Goal: Find specific page/section: Find specific page/section

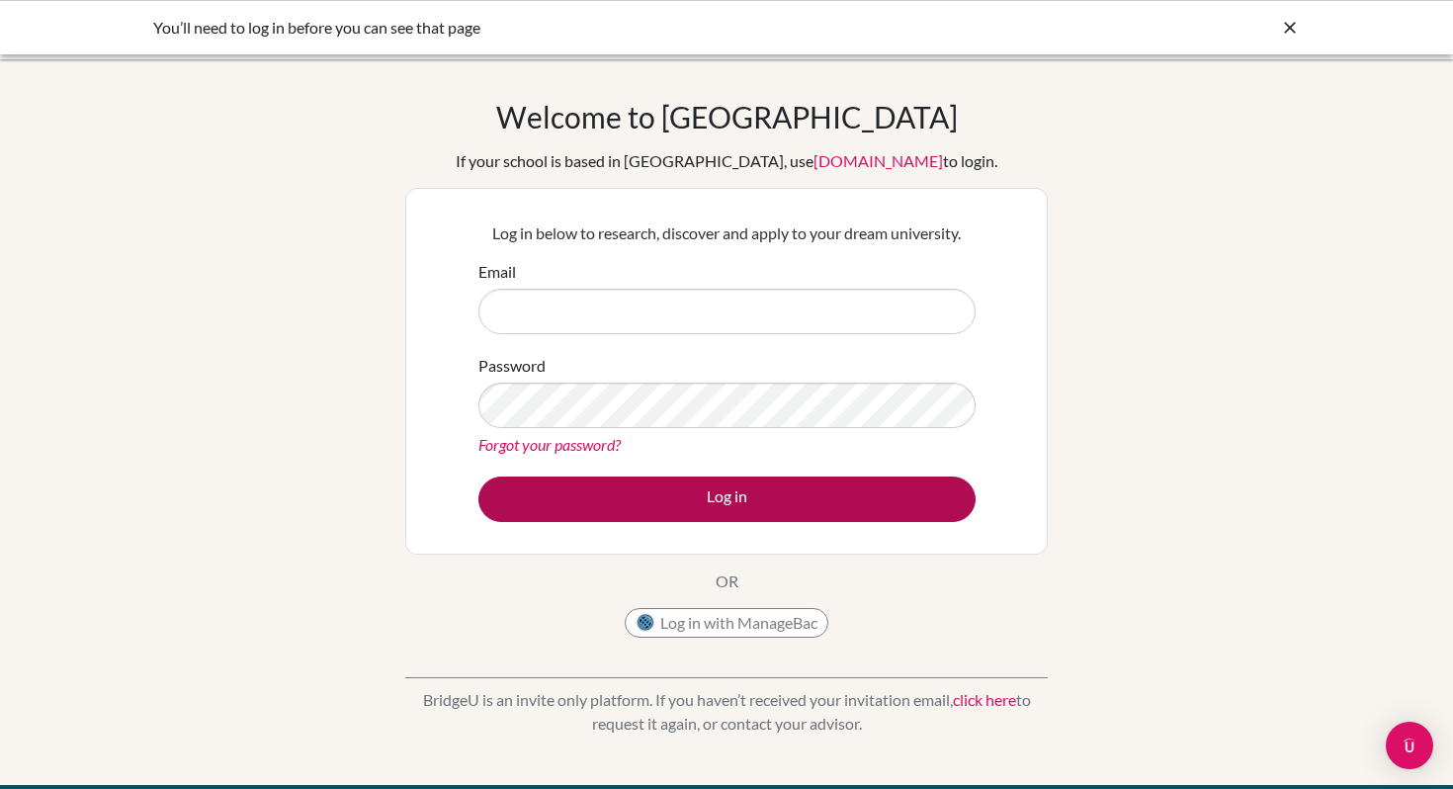
type input "ktaskin@uas.edu.uy"
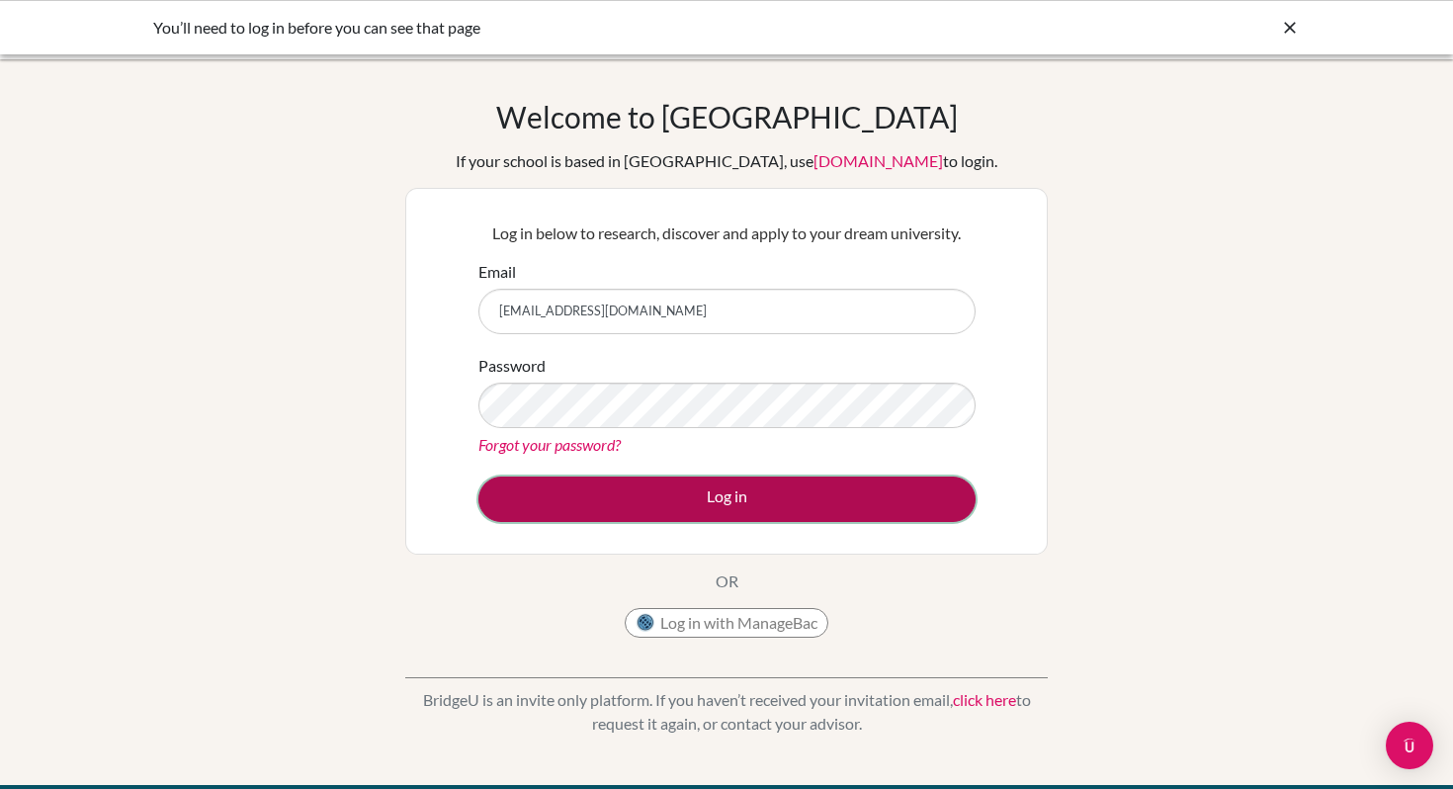
click at [730, 500] on button "Log in" at bounding box center [726, 498] width 497 height 45
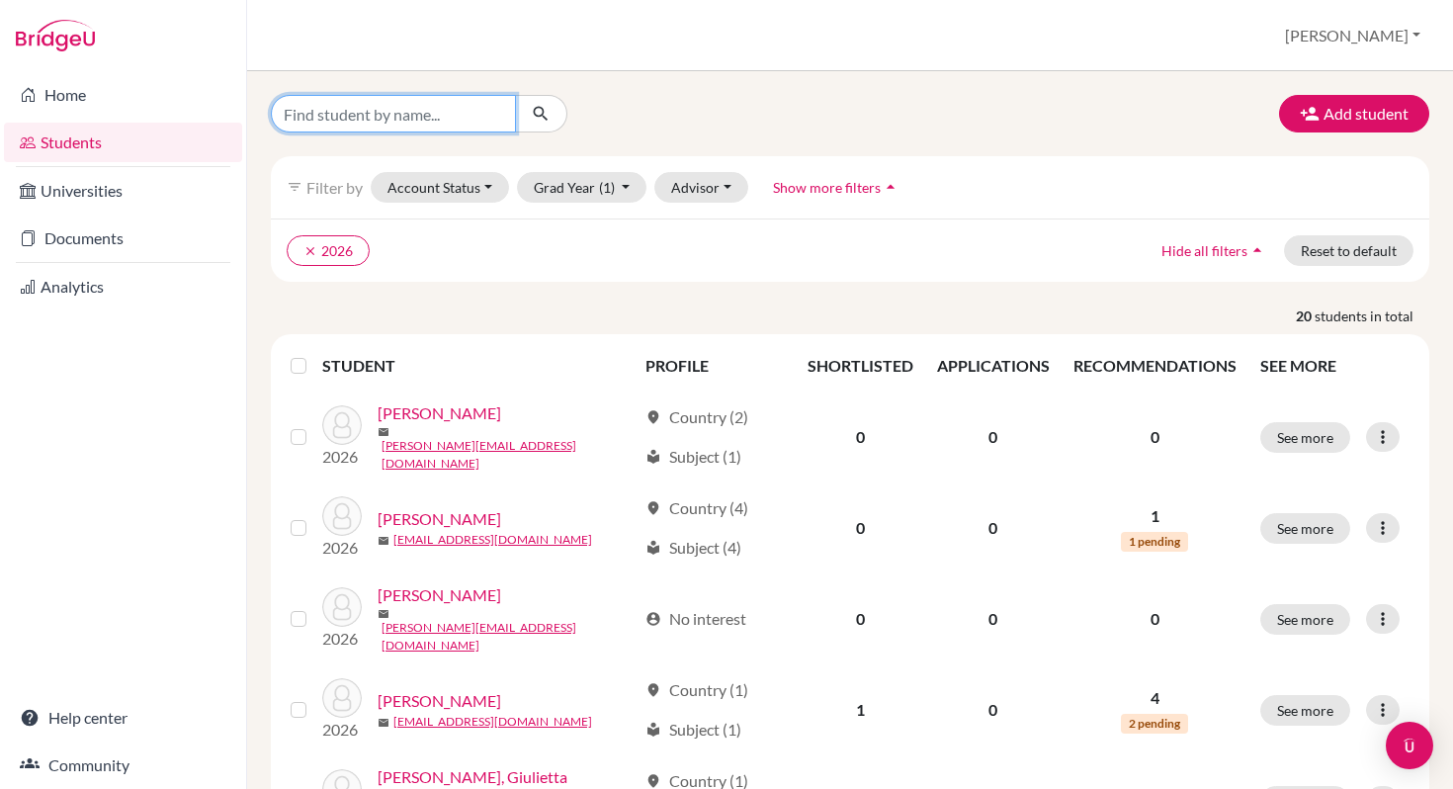
click at [320, 116] on input "Find student by name..." at bounding box center [393, 114] width 245 height 38
type input "bagurskas"
click button "submit" at bounding box center [541, 114] width 52 height 38
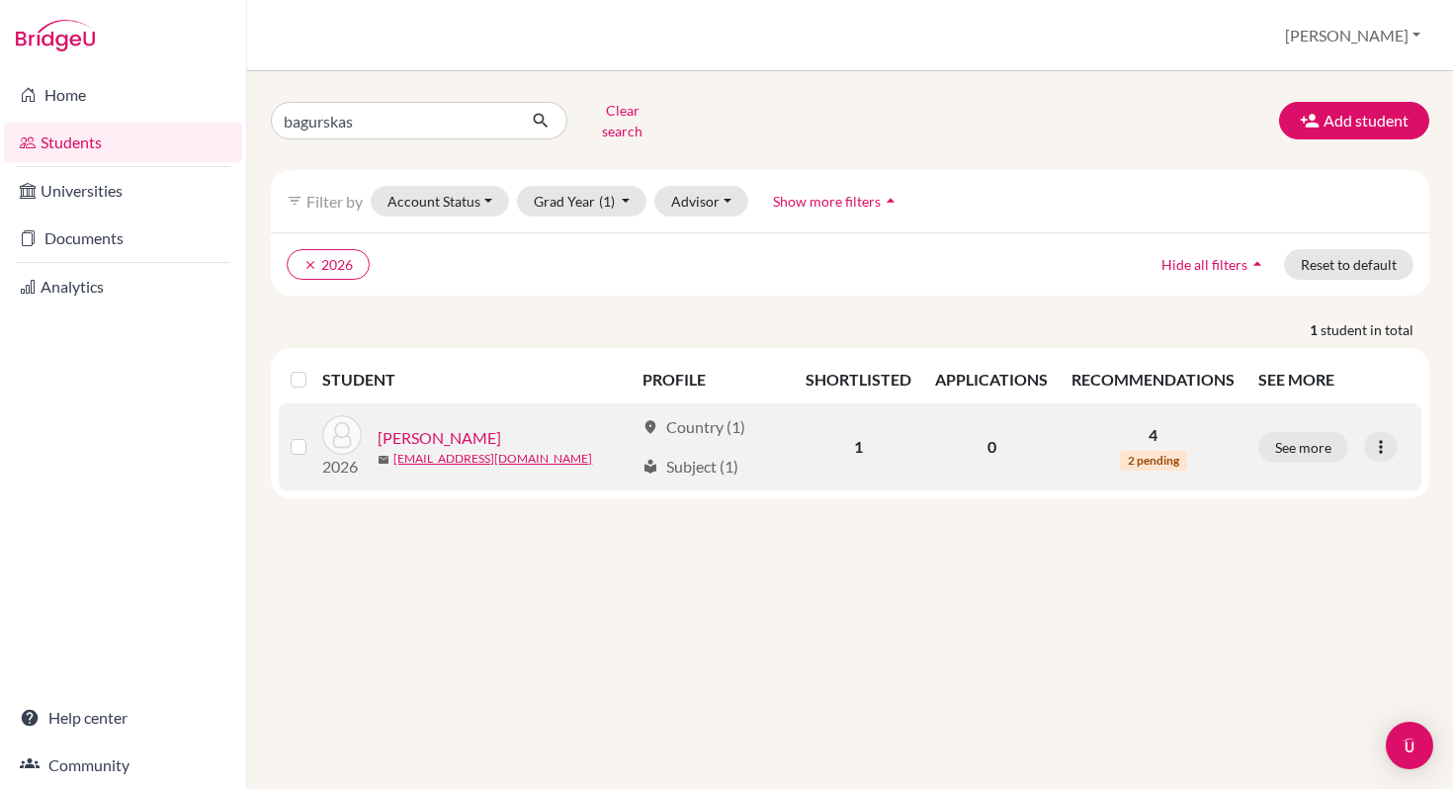
click at [433, 429] on link "[PERSON_NAME]" at bounding box center [440, 438] width 124 height 24
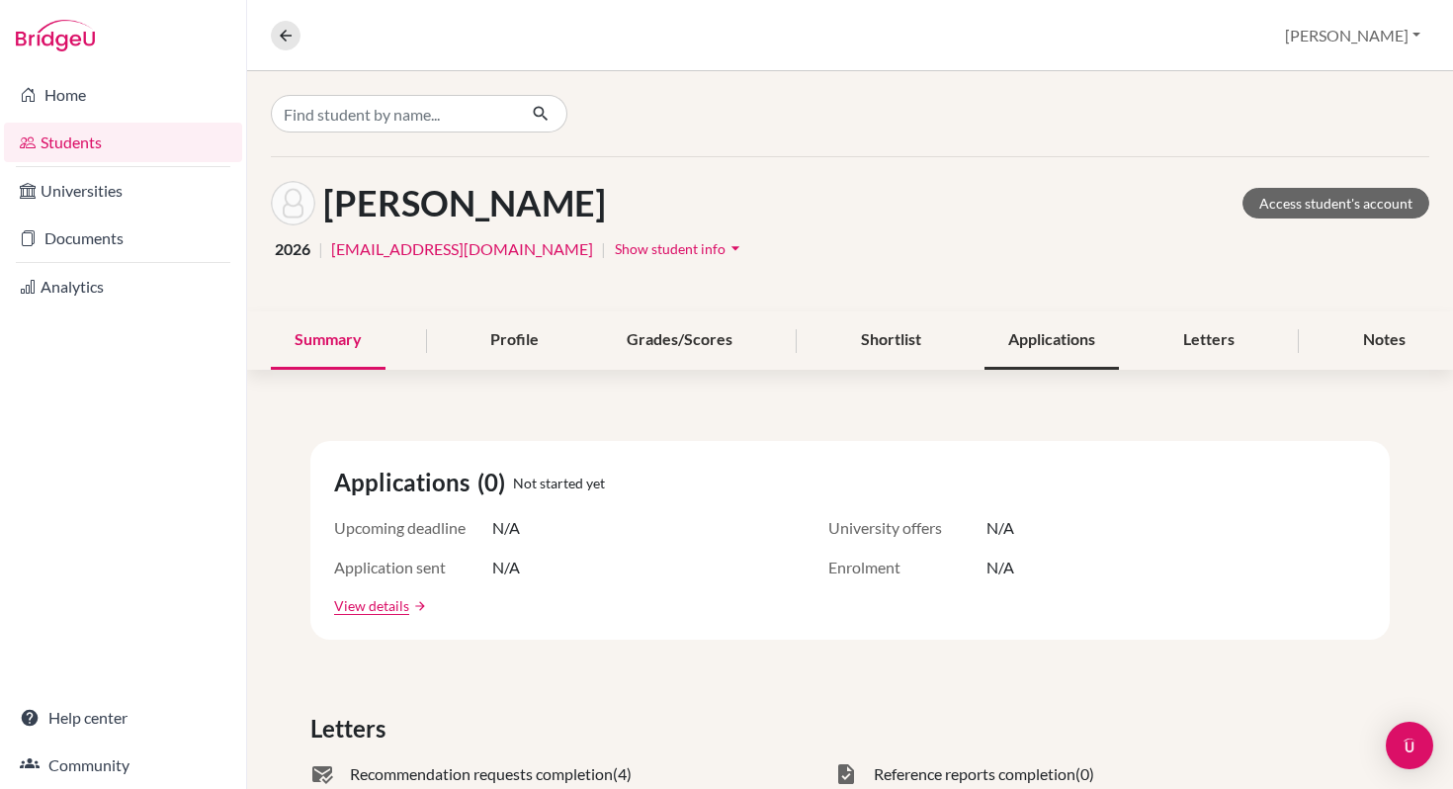
click at [1042, 337] on div "Applications" at bounding box center [1052, 340] width 134 height 58
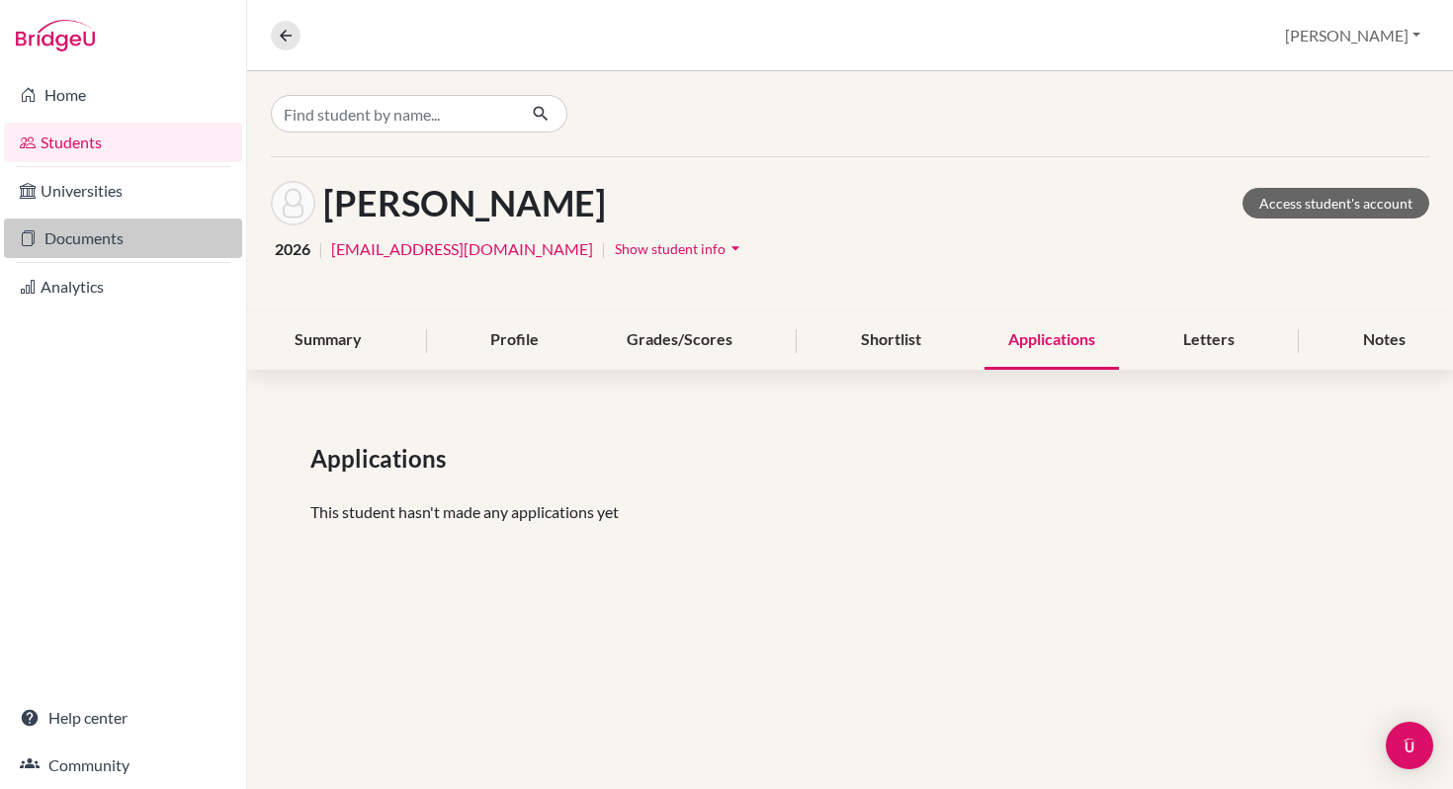
click at [88, 237] on link "Documents" at bounding box center [123, 238] width 238 height 40
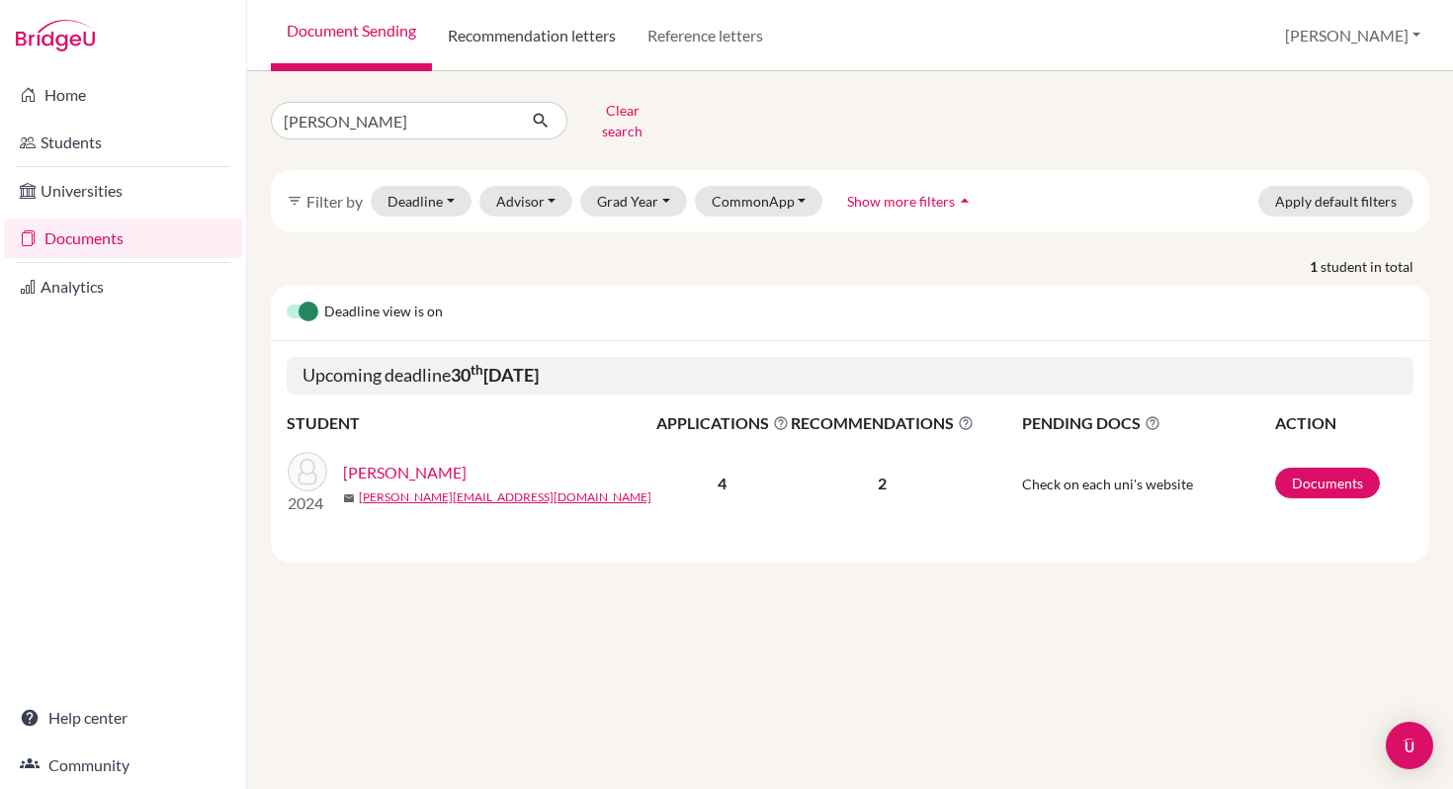
click at [520, 39] on link "Recommendation letters" at bounding box center [532, 35] width 200 height 71
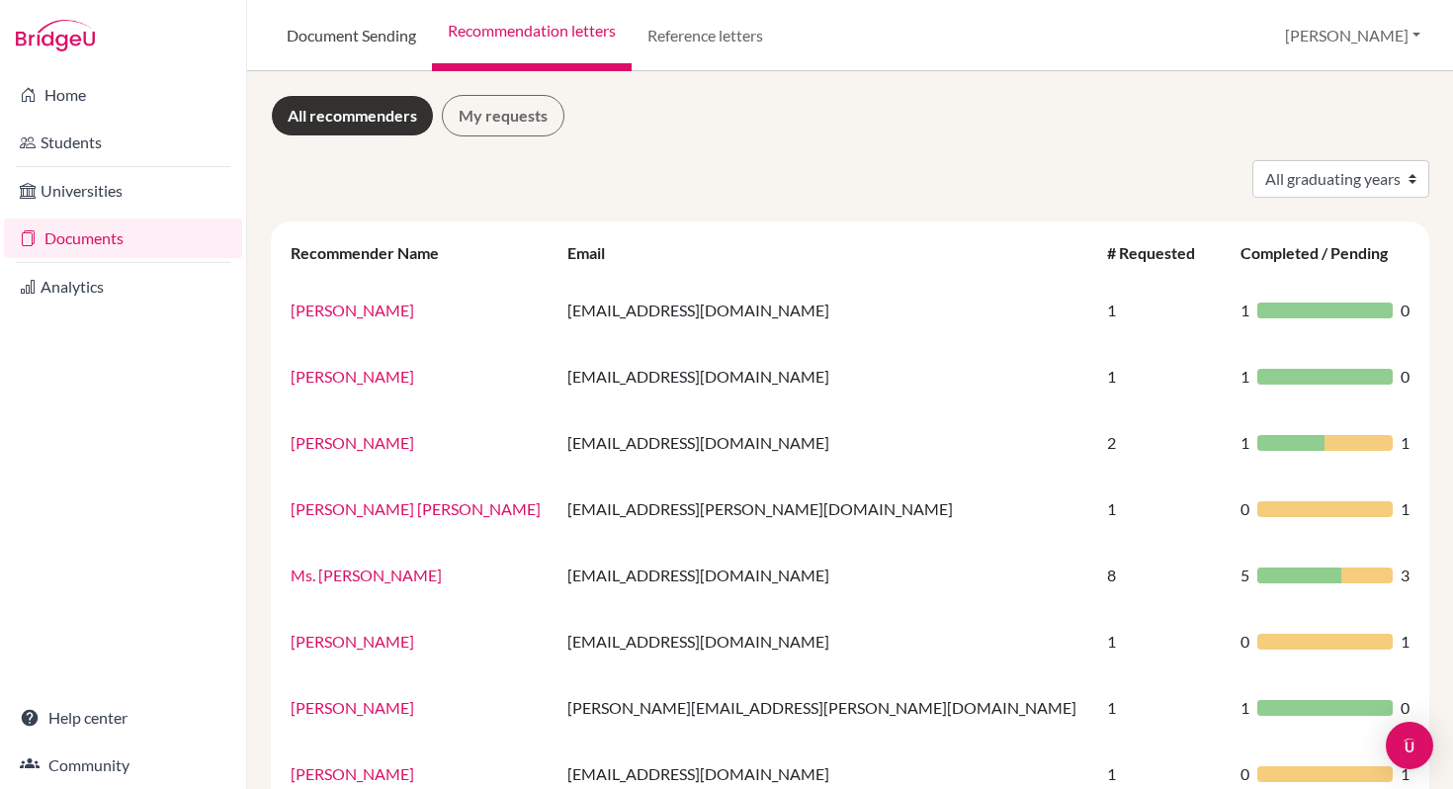
click at [343, 38] on link "Document Sending" at bounding box center [351, 35] width 161 height 71
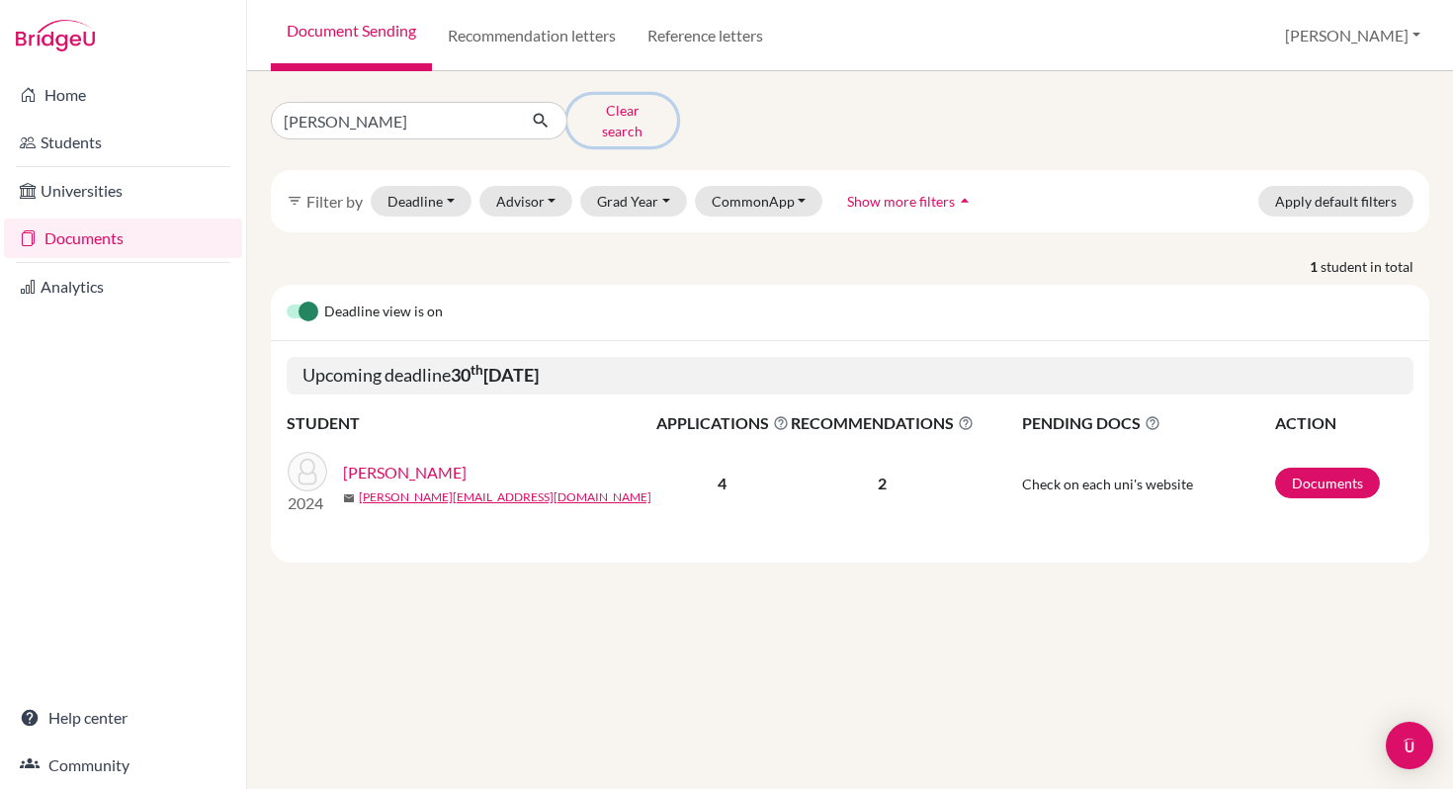
click at [623, 113] on button "Clear search" at bounding box center [622, 120] width 110 height 51
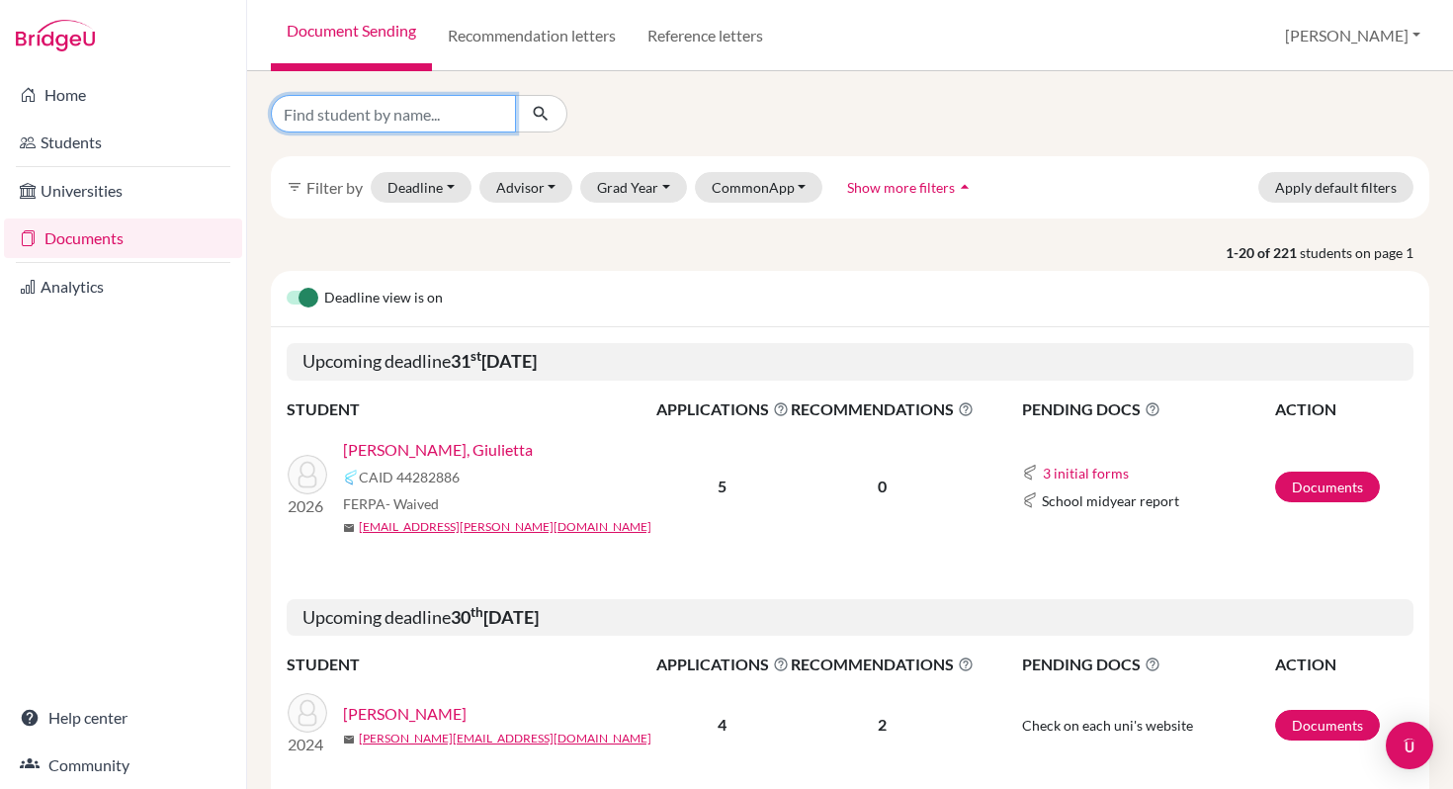
click at [338, 115] on input "Find student by name..." at bounding box center [393, 114] width 245 height 38
type input "bagurskas"
click button "submit" at bounding box center [541, 114] width 52 height 38
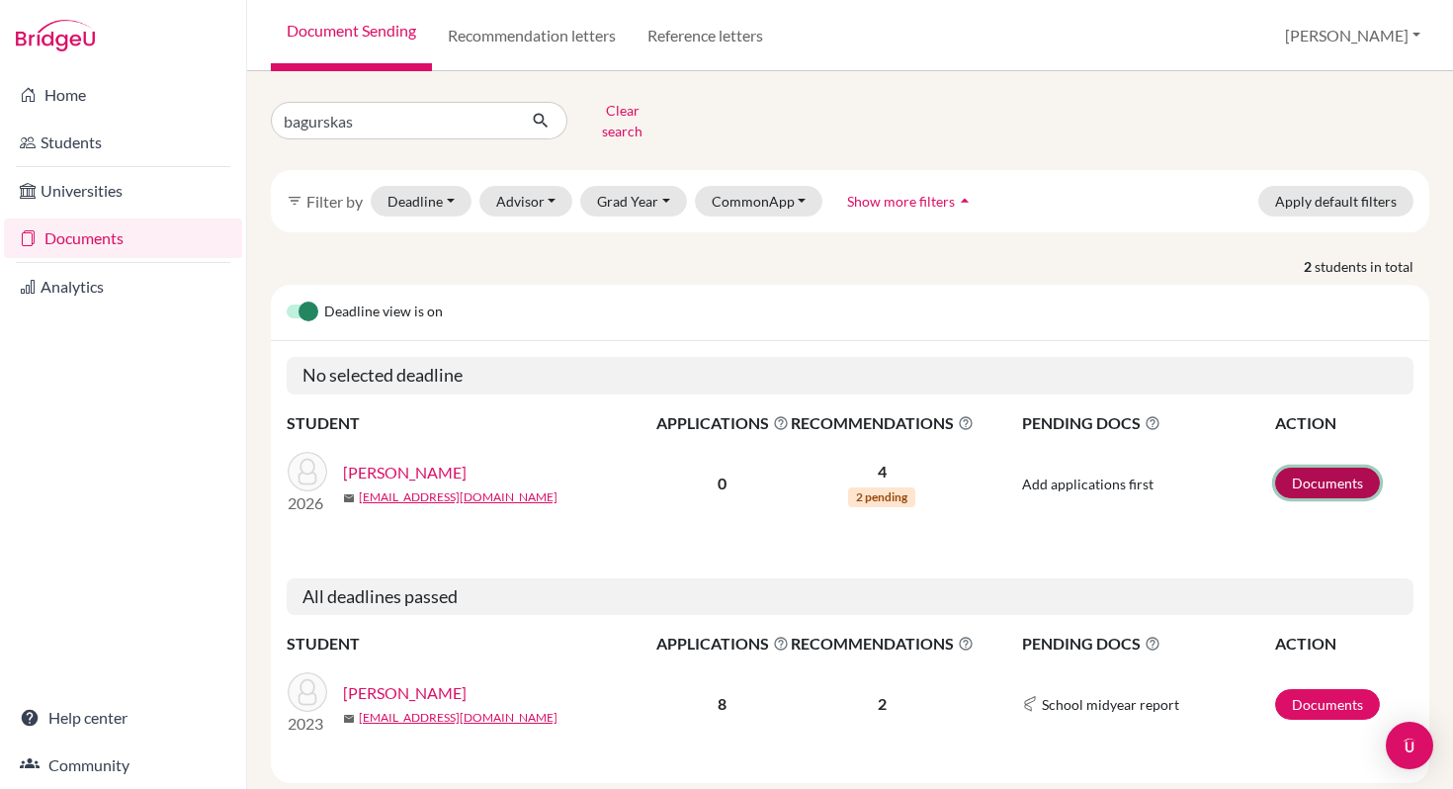
click at [1303, 471] on link "Documents" at bounding box center [1327, 483] width 105 height 31
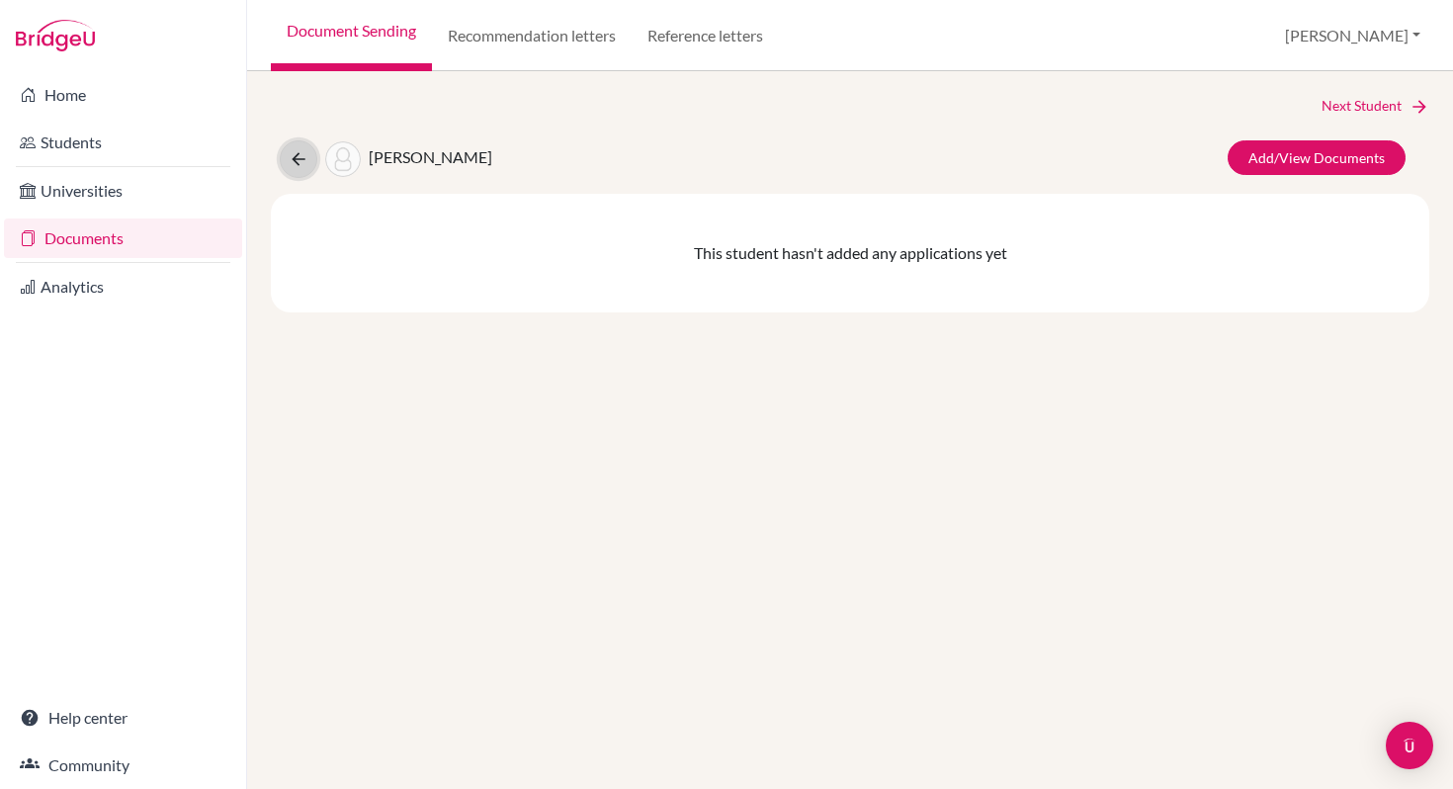
click at [297, 156] on icon at bounding box center [299, 159] width 20 height 20
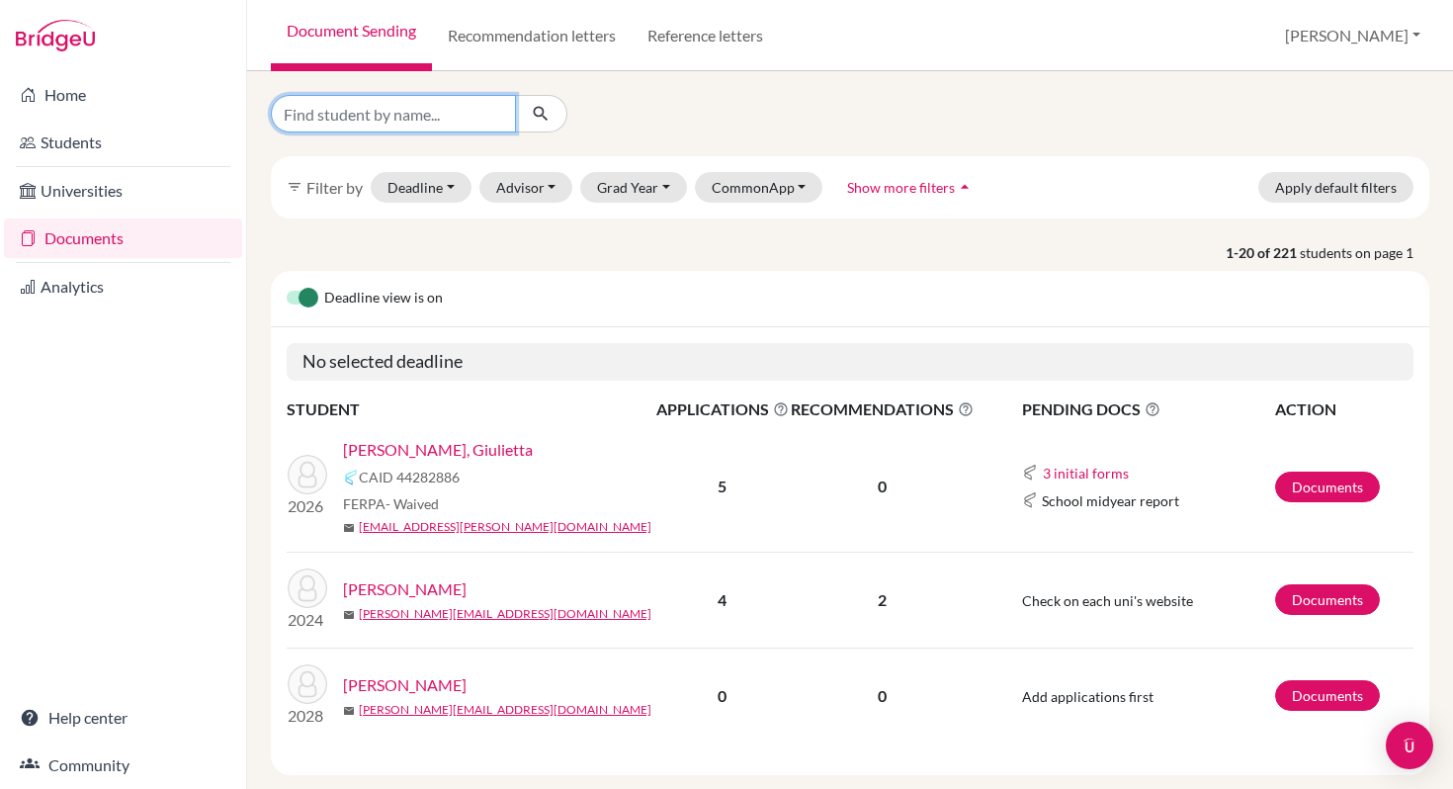
click at [390, 118] on input "Find student by name..." at bounding box center [393, 114] width 245 height 38
type input "bagurskas"
click button "submit" at bounding box center [541, 114] width 52 height 38
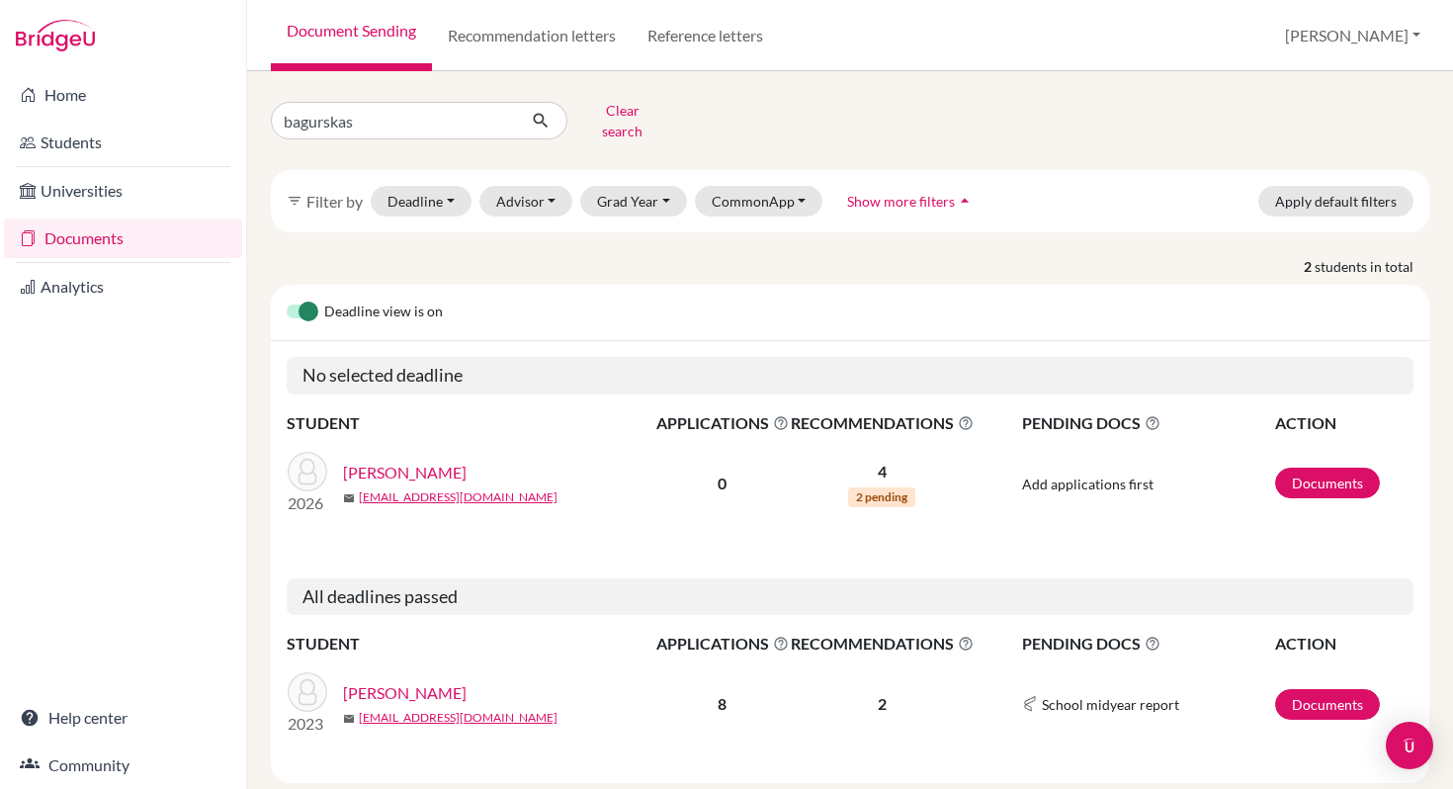
click at [366, 461] on link "Bagurskas, Ivan" at bounding box center [405, 473] width 124 height 24
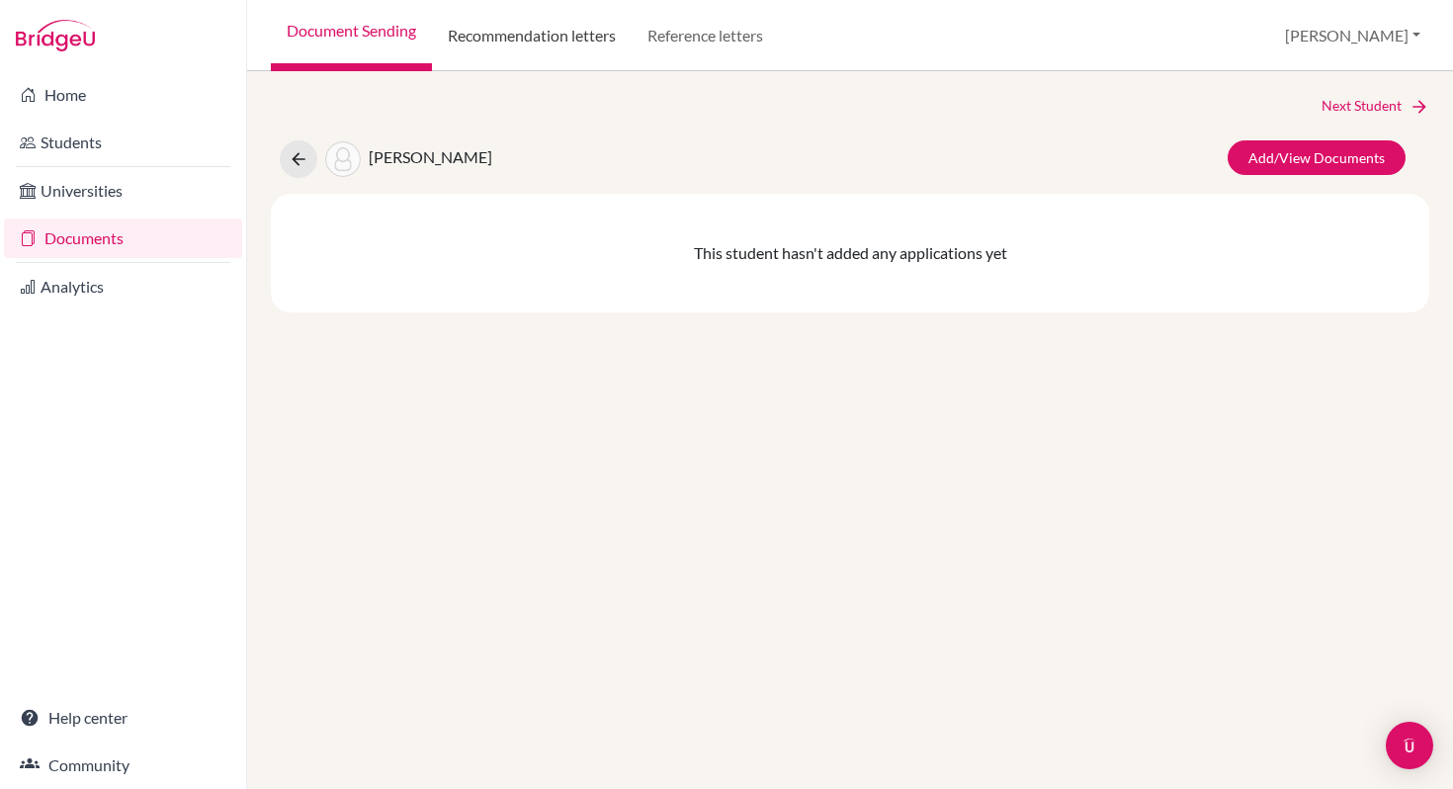
click at [522, 29] on link "Recommendation letters" at bounding box center [532, 35] width 200 height 71
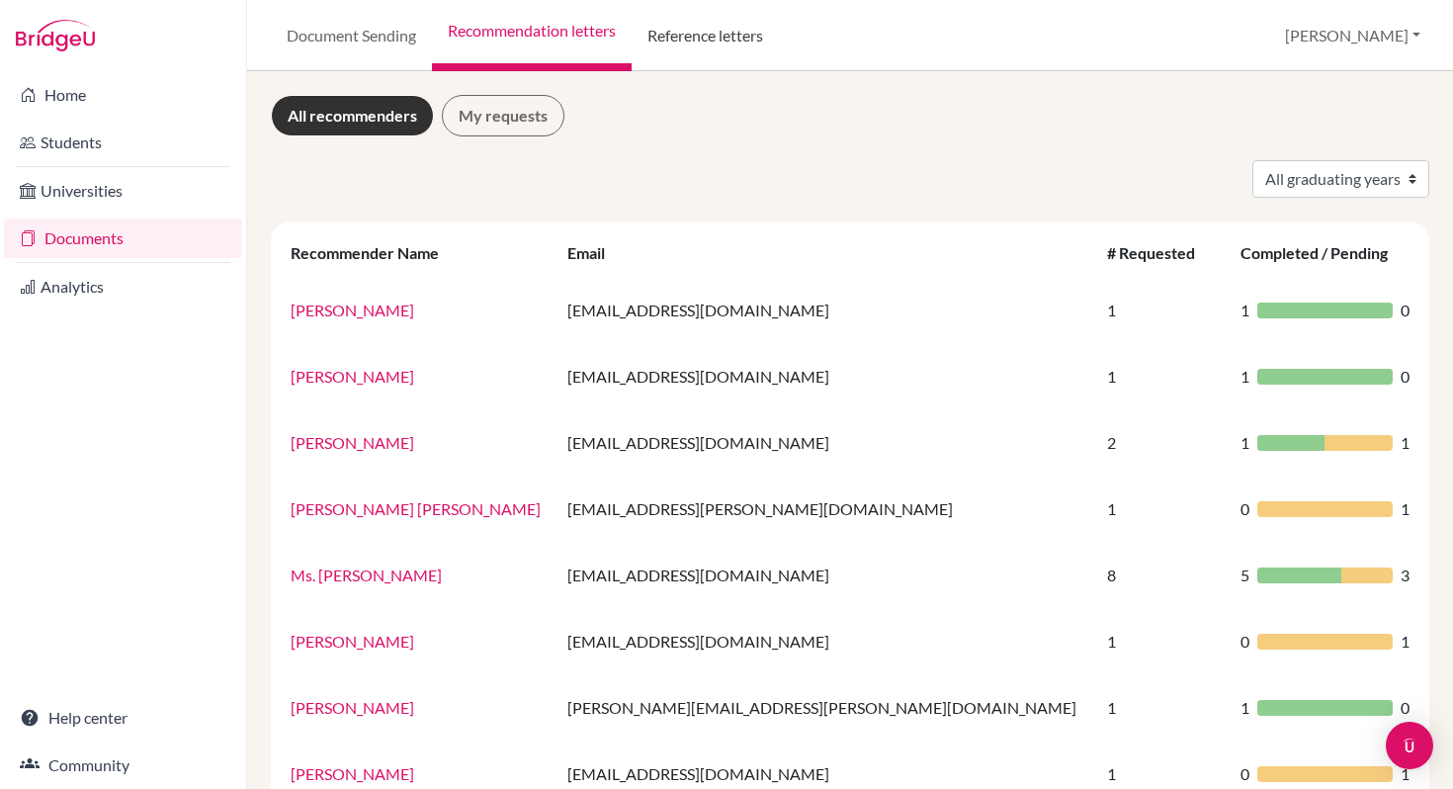
click at [681, 35] on link "Reference letters" at bounding box center [705, 35] width 147 height 71
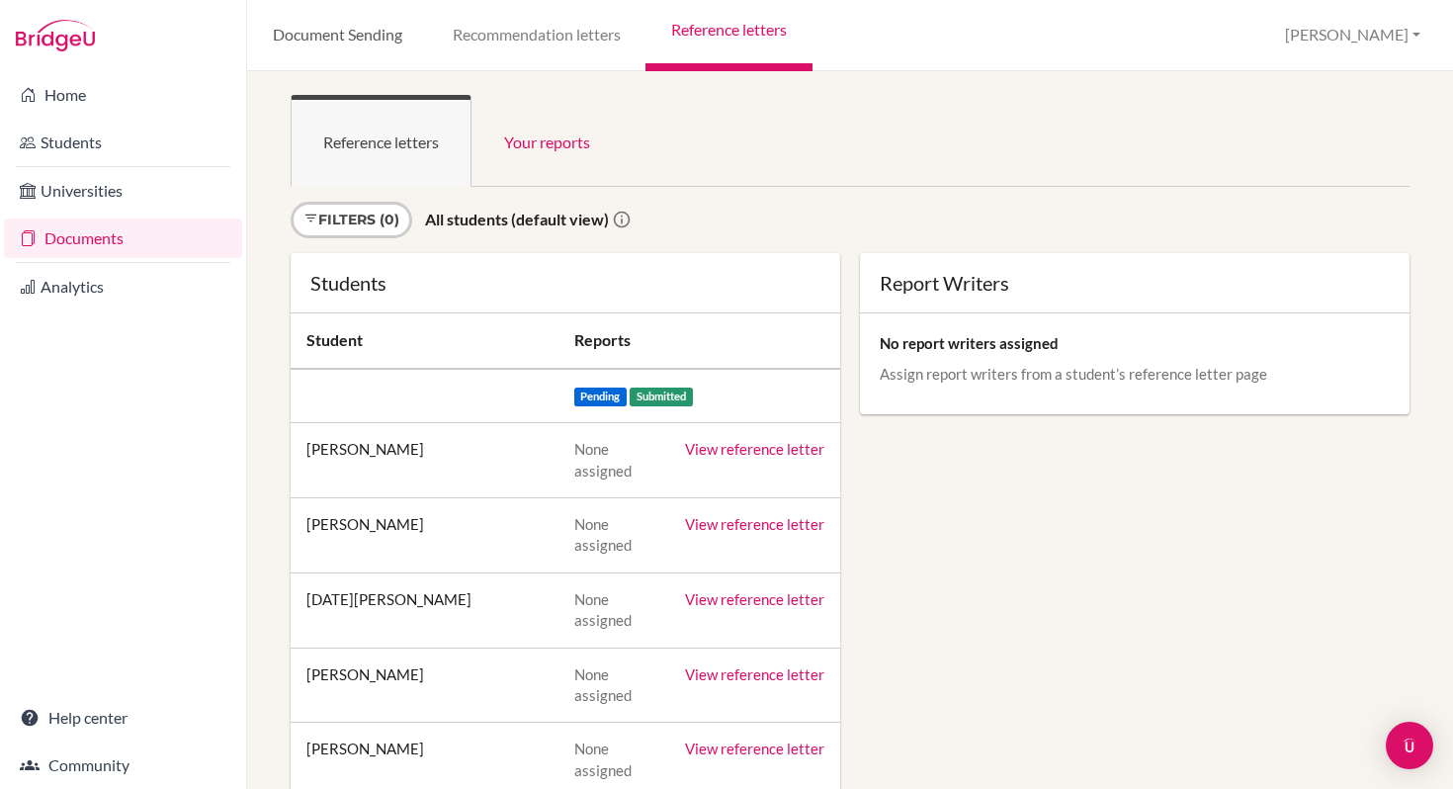
click at [328, 38] on link "Document Sending" at bounding box center [337, 35] width 180 height 71
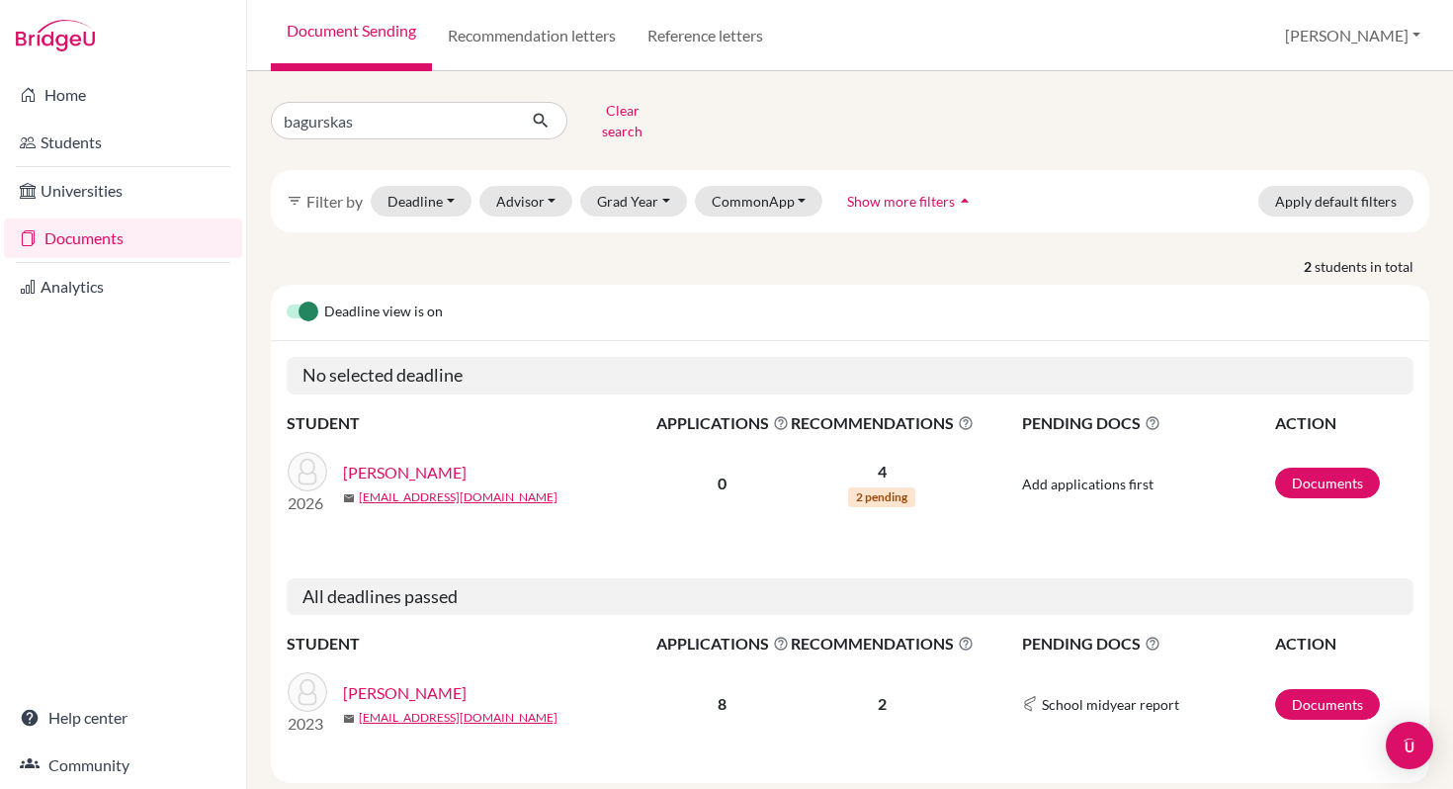
scroll to position [6, 0]
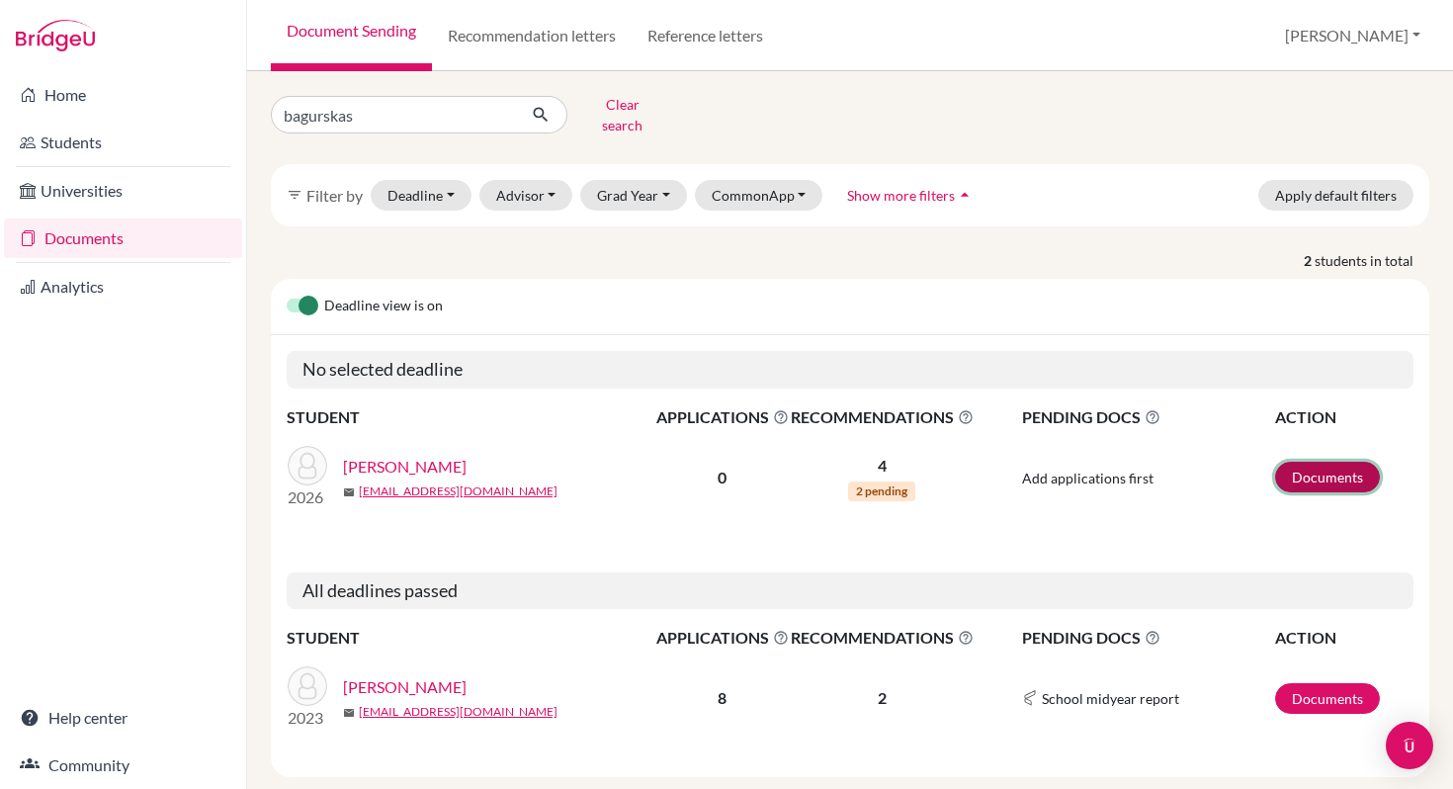
click at [1315, 467] on link "Documents" at bounding box center [1327, 477] width 105 height 31
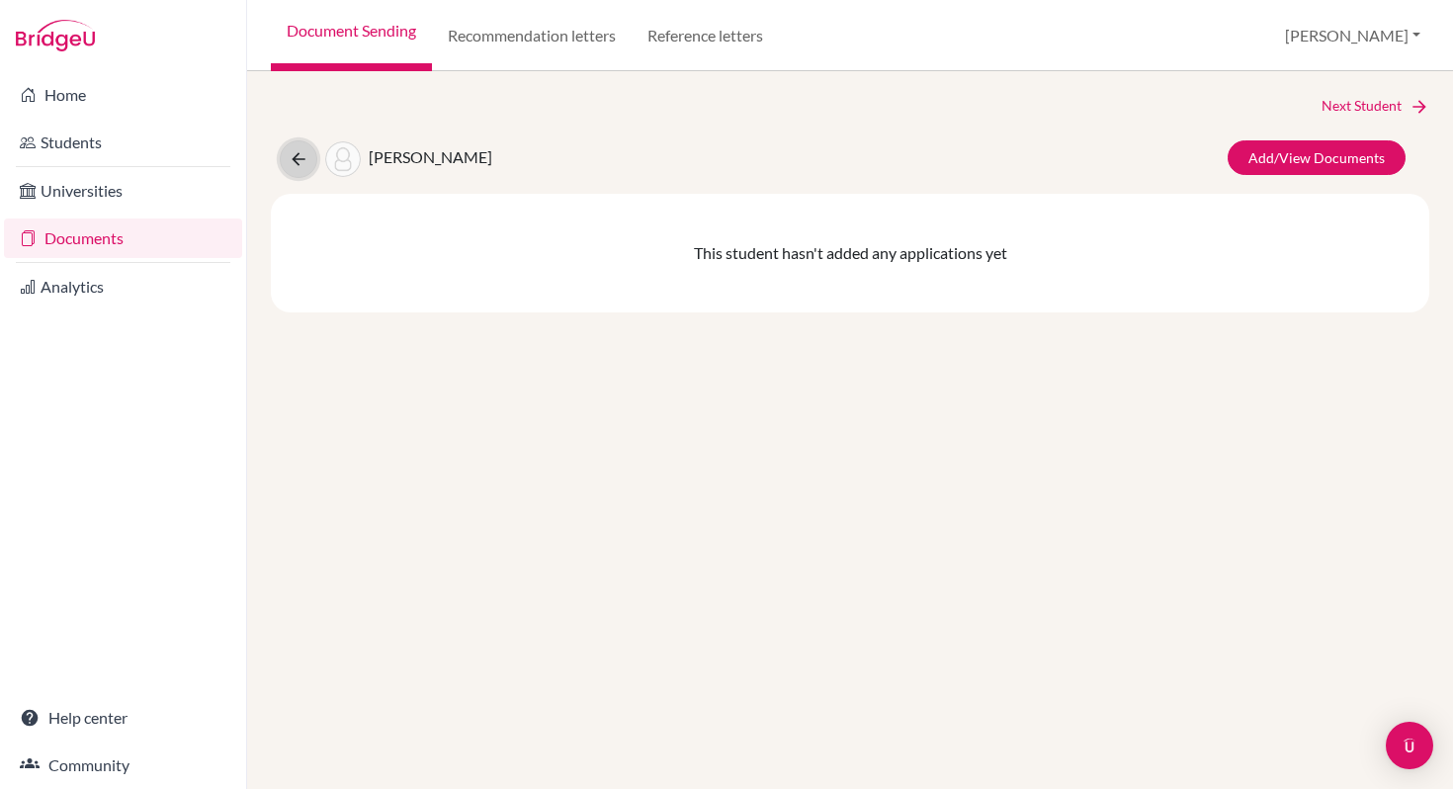
click at [301, 158] on icon at bounding box center [299, 159] width 20 height 20
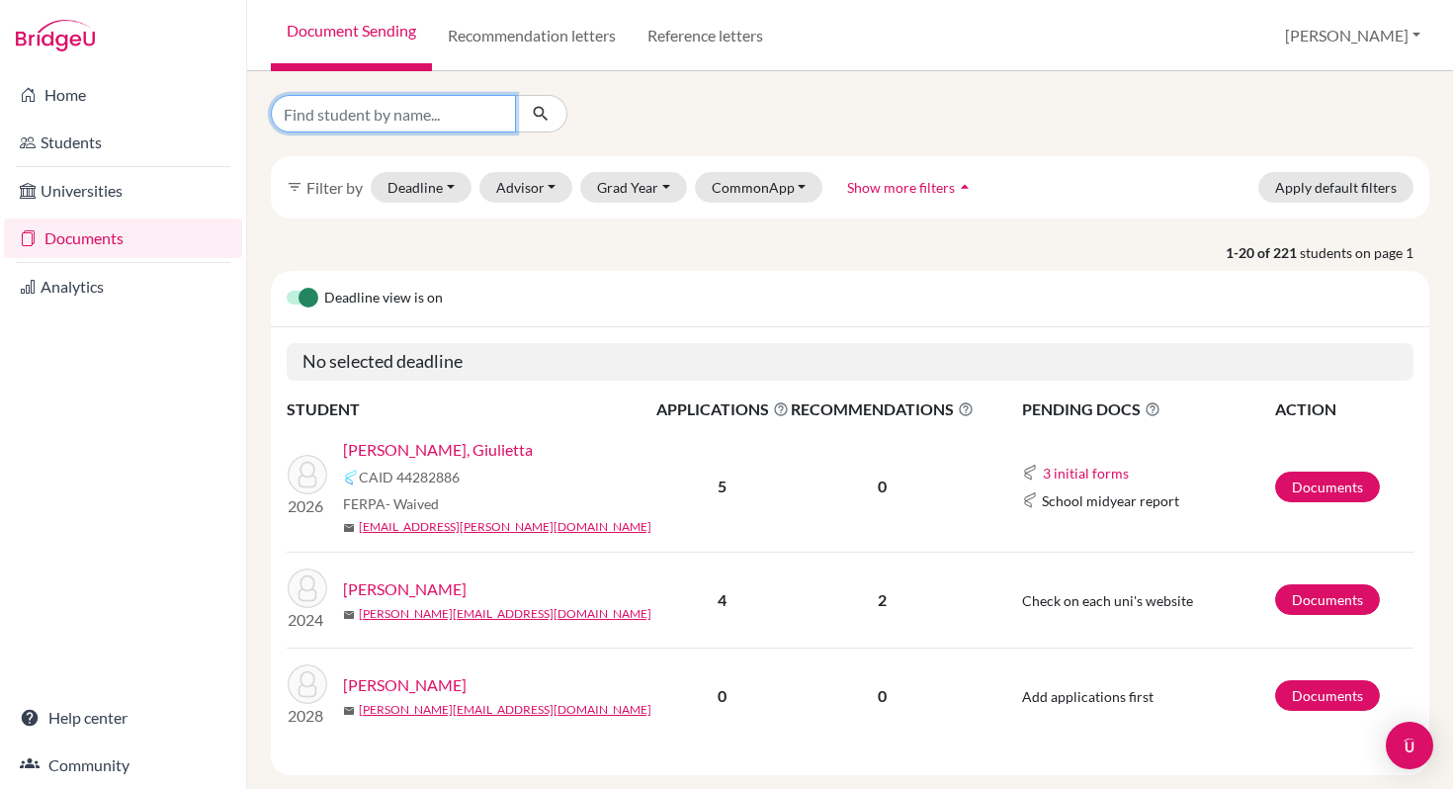
click at [333, 114] on input "Find student by name..." at bounding box center [393, 114] width 245 height 38
click at [615, 276] on div "Deadline view is on" at bounding box center [850, 299] width 1159 height 56
click at [347, 115] on input "Find student by name..." at bounding box center [393, 114] width 245 height 38
type input "bagurskas"
click button "submit" at bounding box center [541, 114] width 52 height 38
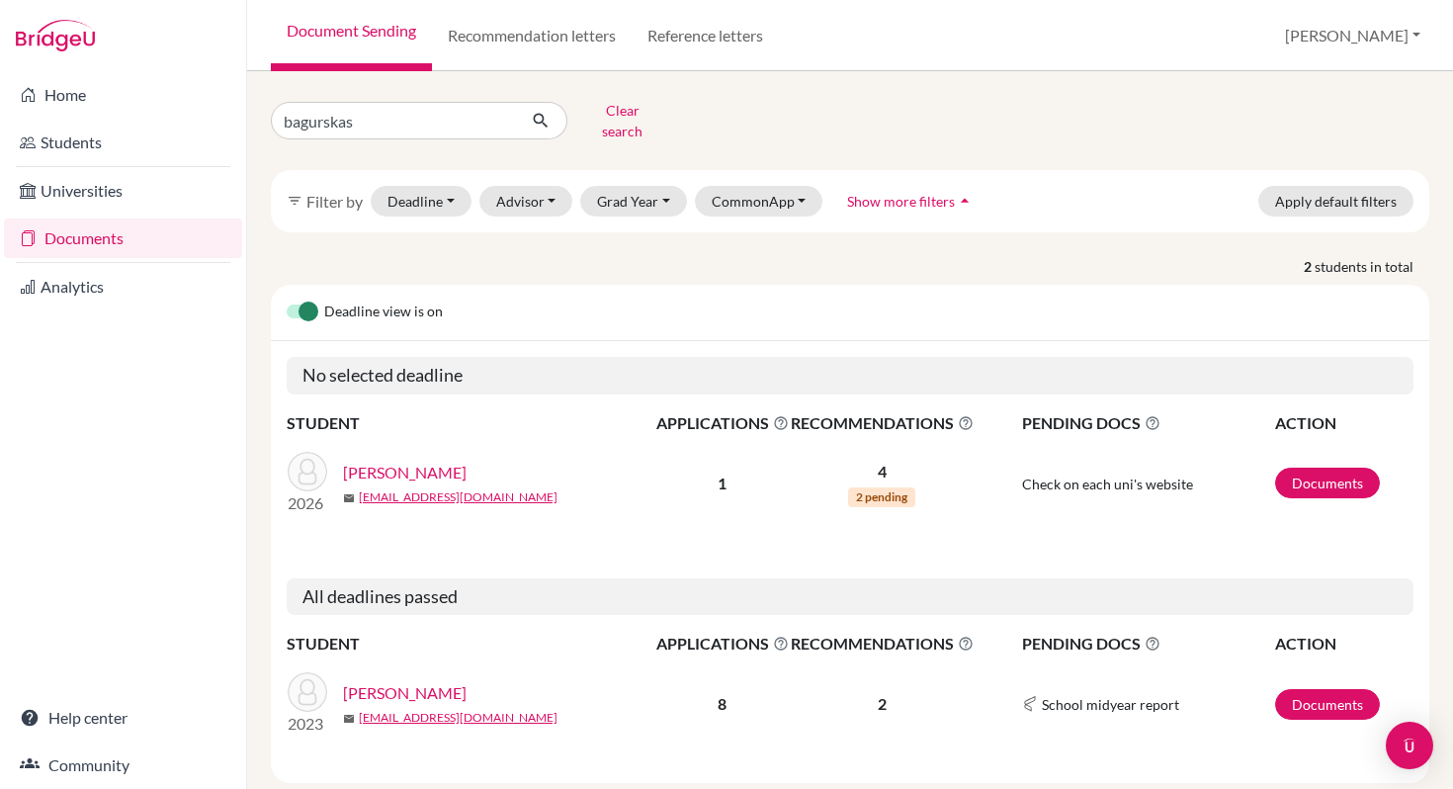
scroll to position [28, 0]
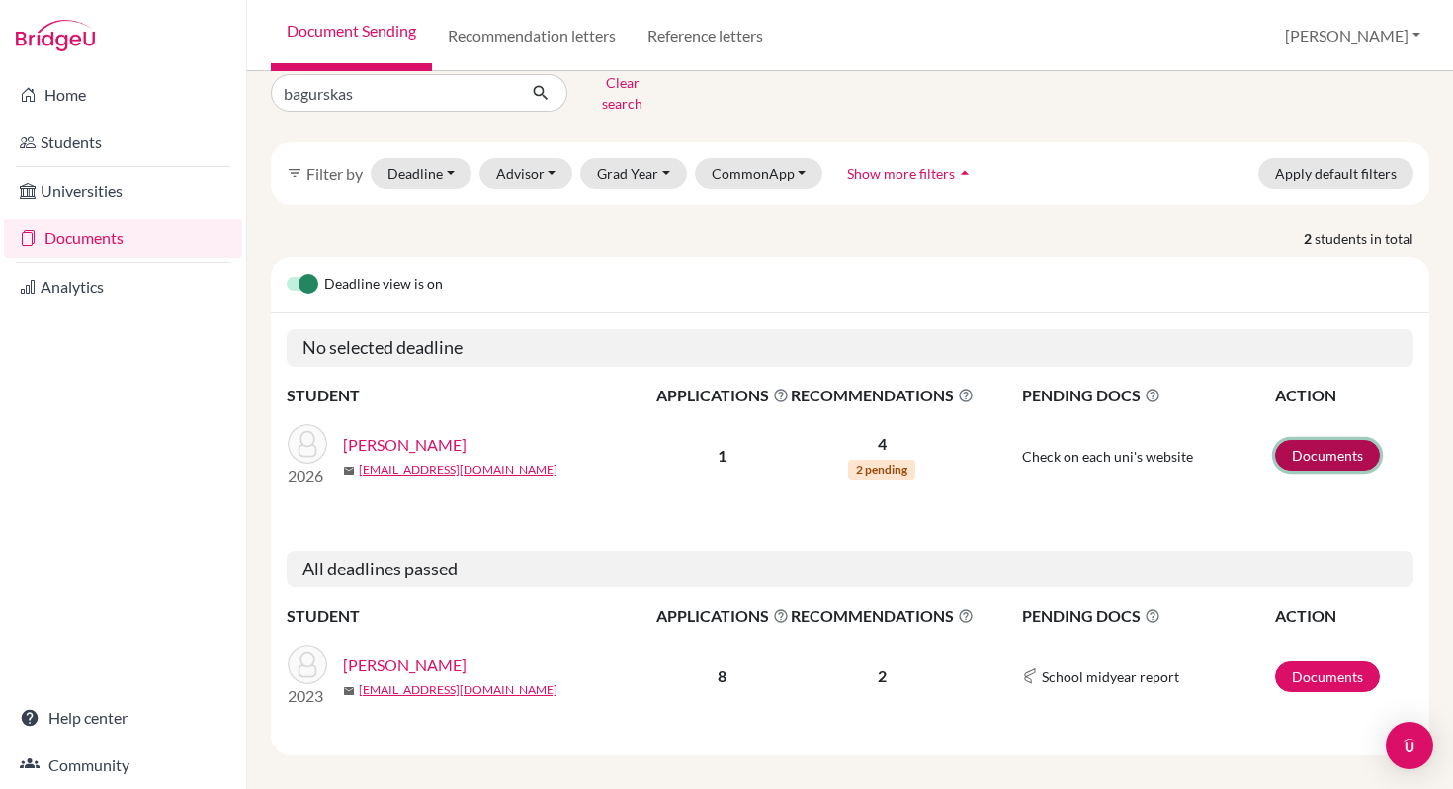
click at [1313, 440] on link "Documents" at bounding box center [1327, 455] width 105 height 31
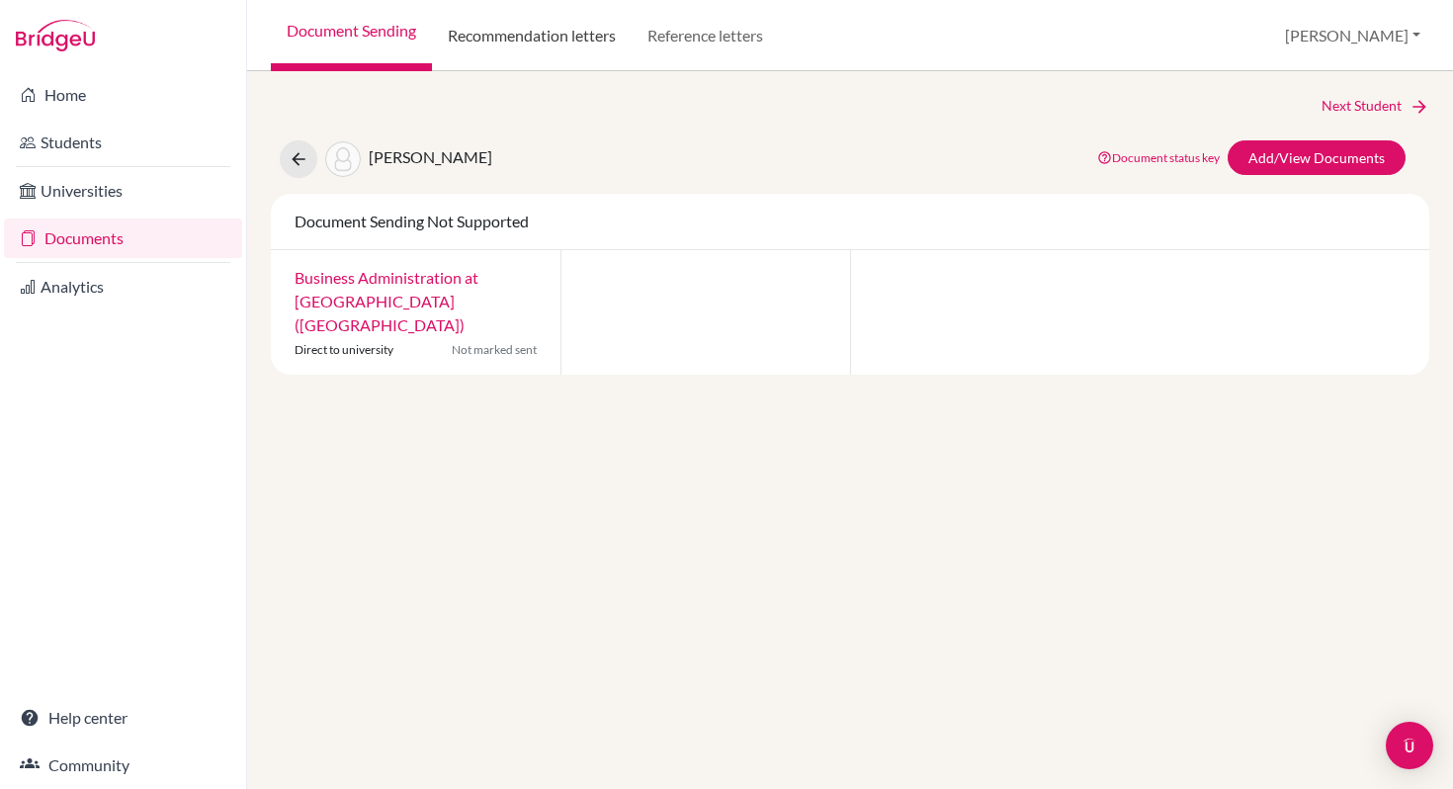
click at [507, 35] on link "Recommendation letters" at bounding box center [532, 35] width 200 height 71
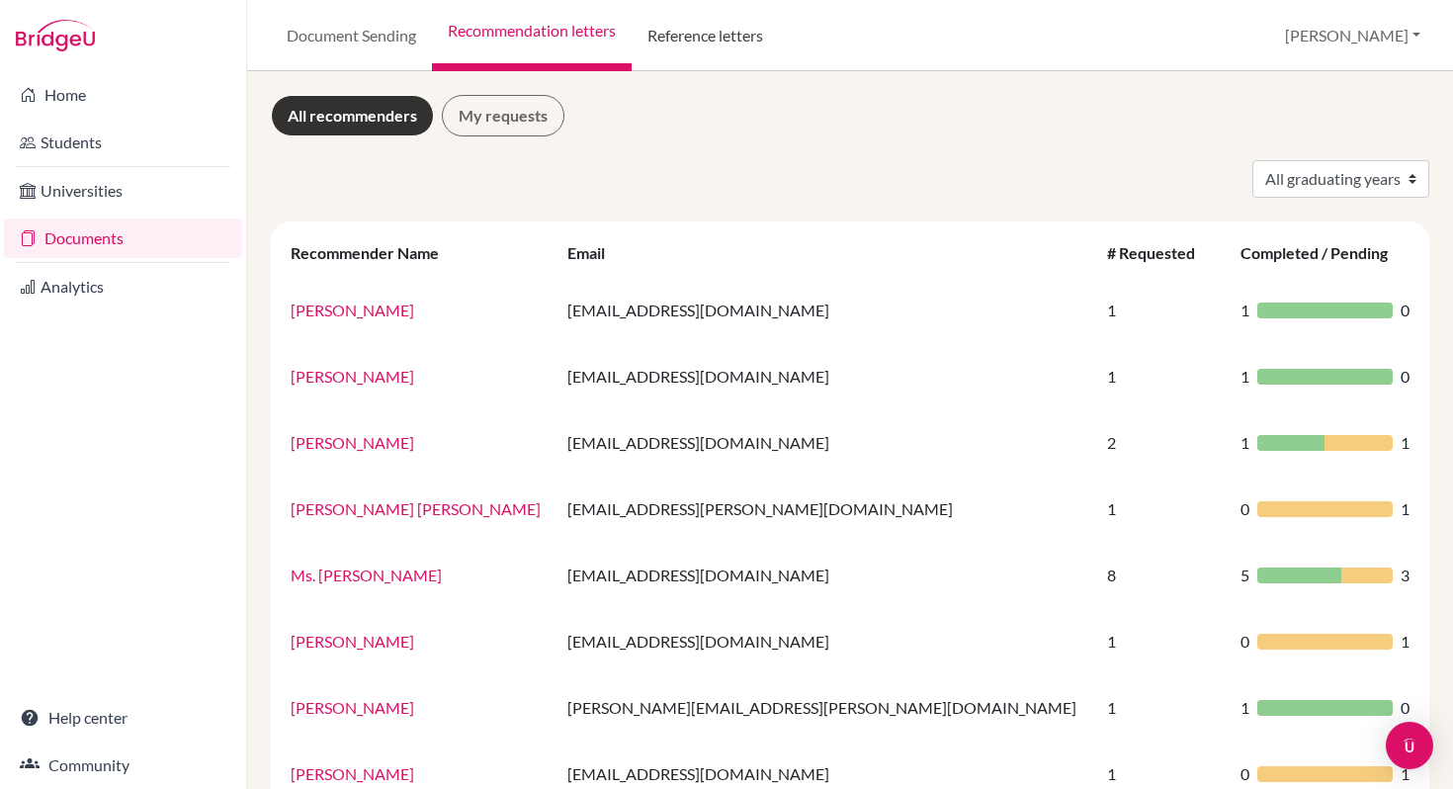
click at [683, 35] on link "Reference letters" at bounding box center [705, 35] width 147 height 71
